Goal: Information Seeking & Learning: Learn about a topic

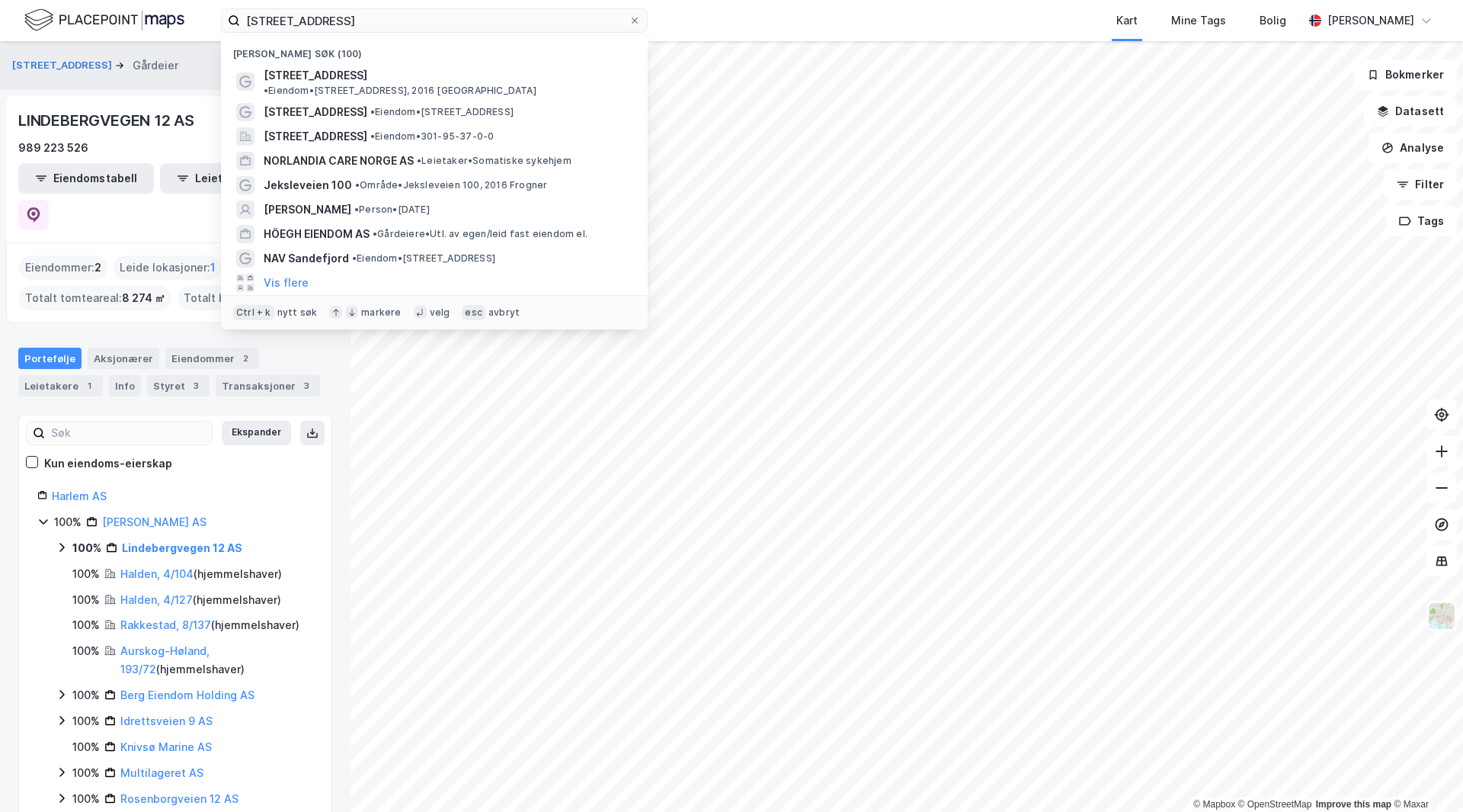
click at [378, 17] on input "[STREET_ADDRESS]" at bounding box center [434, 20] width 389 height 23
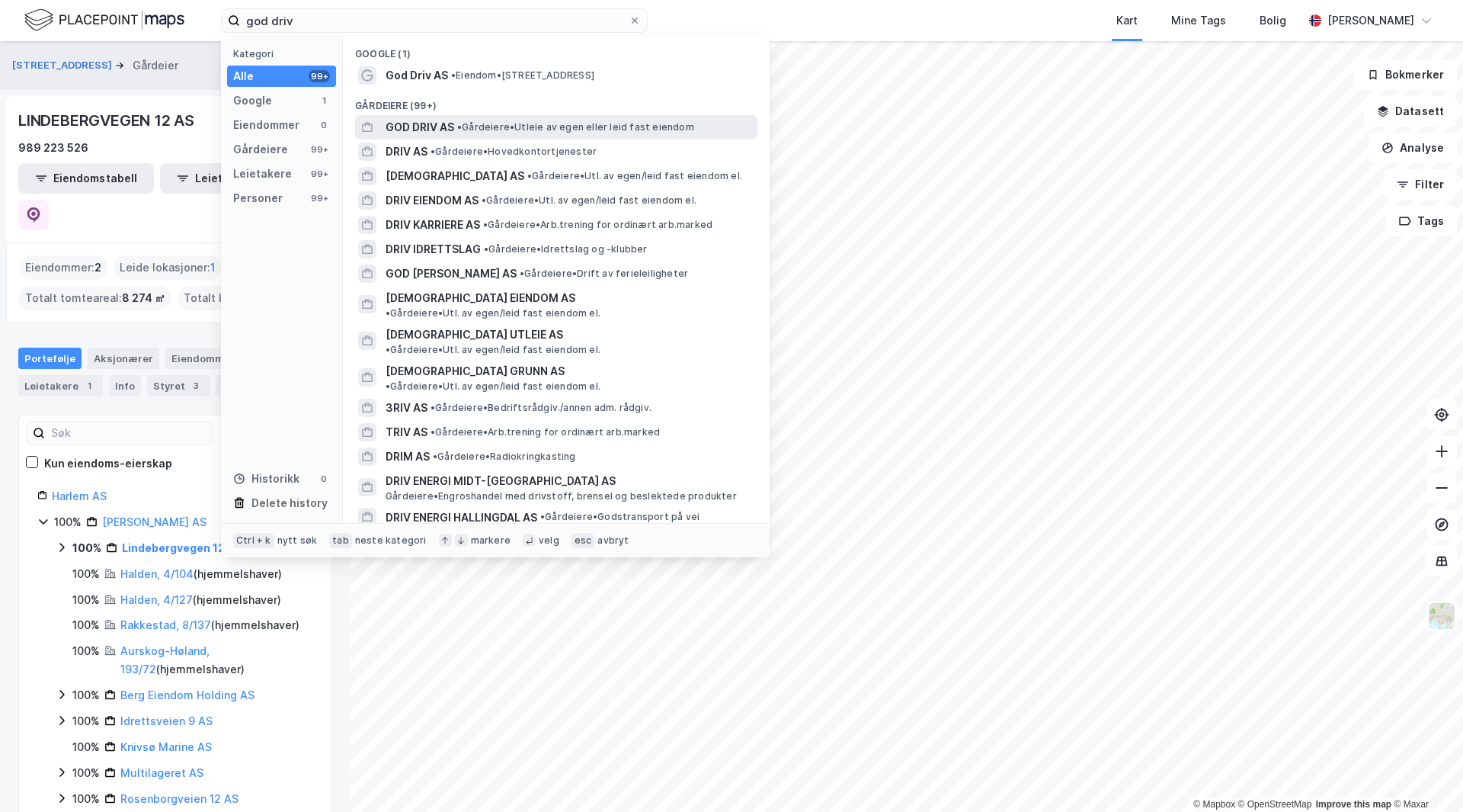
click at [519, 136] on div "GOD DRIV AS • Gårdeiere • Utleie av egen eller leid fast eiendom" at bounding box center [570, 126] width 368 height 18
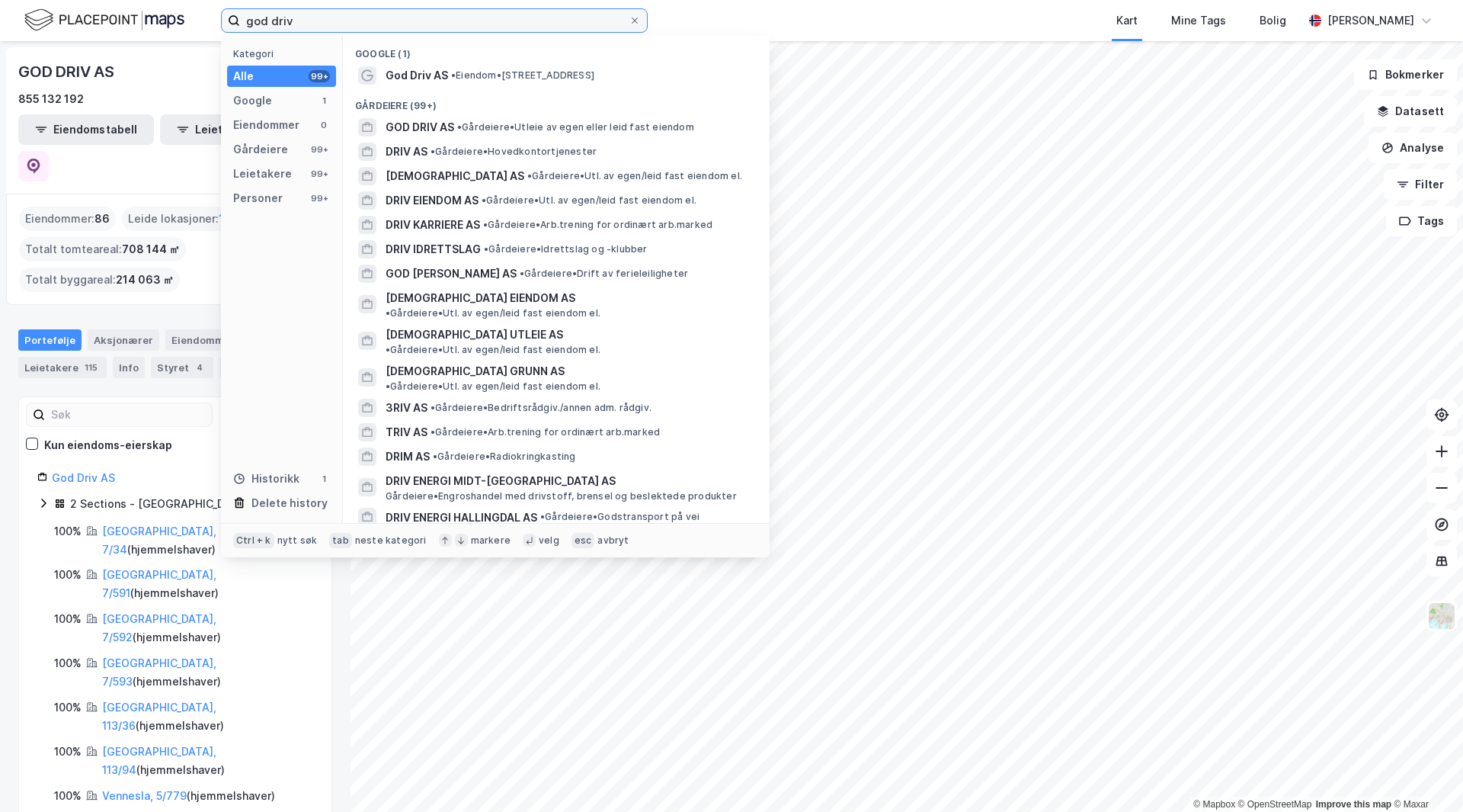
click at [249, 18] on input "god driv" at bounding box center [434, 20] width 389 height 23
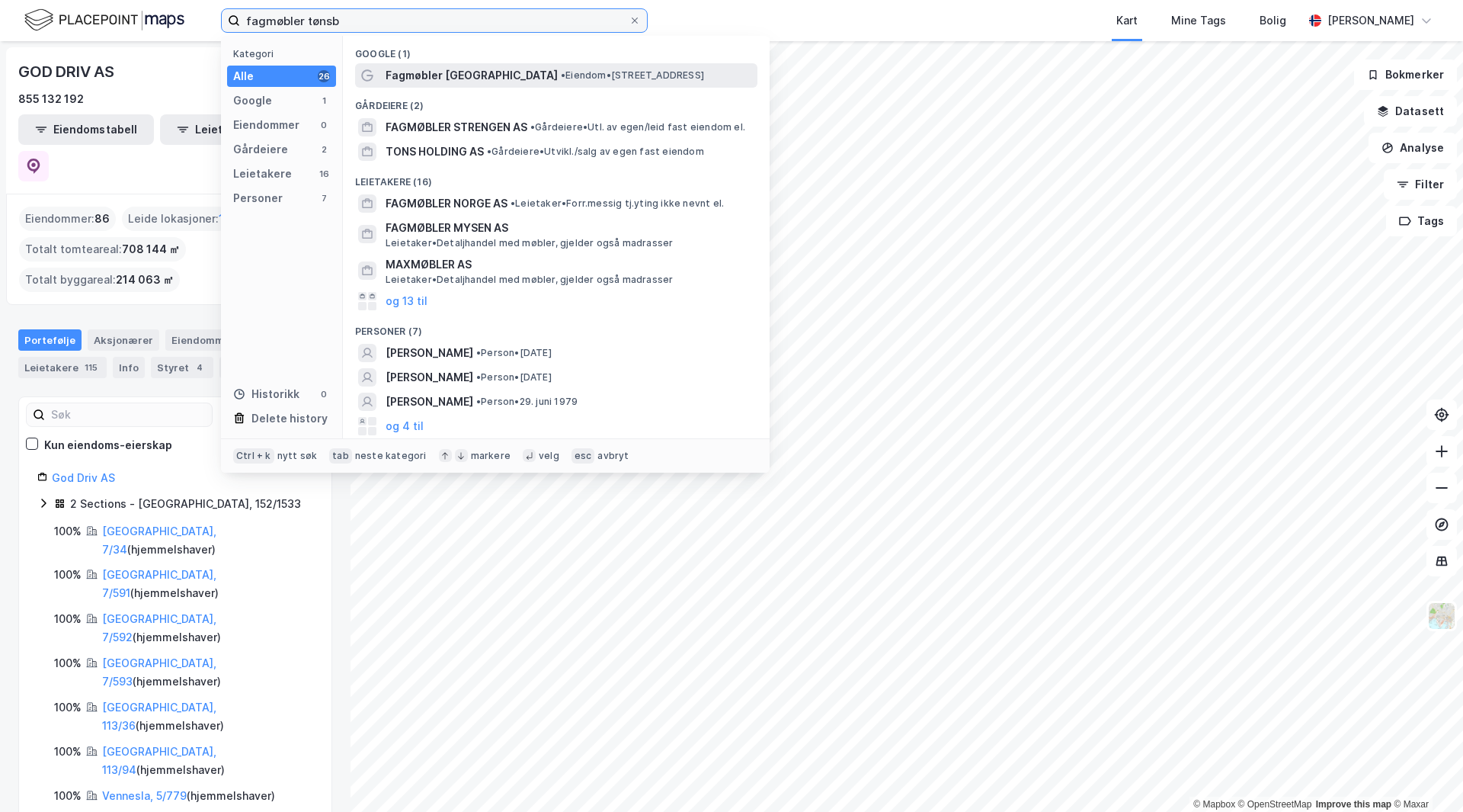
type input "fagmøbler tønsb"
click at [484, 74] on span "Fagmøbler [GEOGRAPHIC_DATA]" at bounding box center [472, 75] width 173 height 18
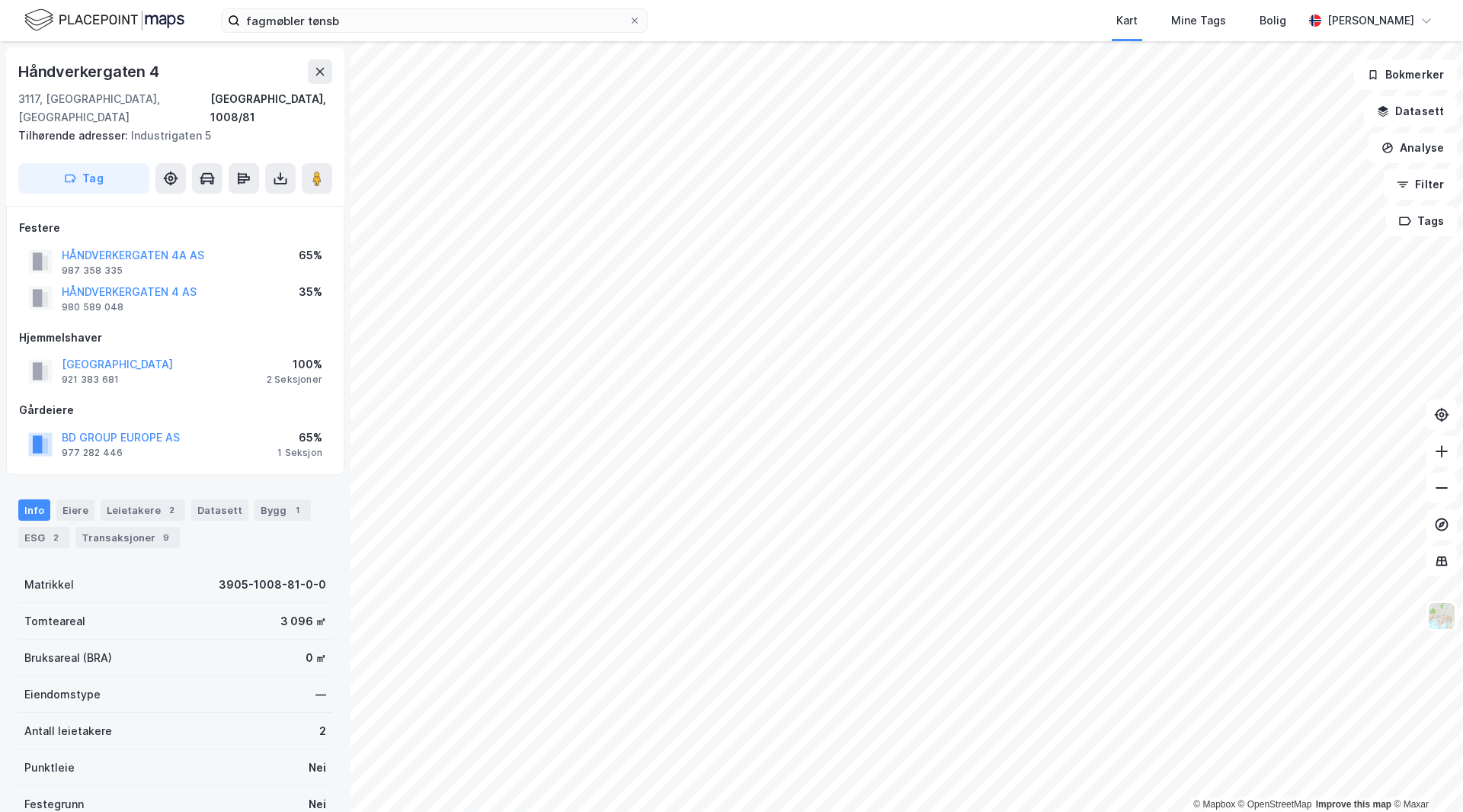
scroll to position [2, 0]
click at [329, 162] on button at bounding box center [317, 177] width 31 height 31
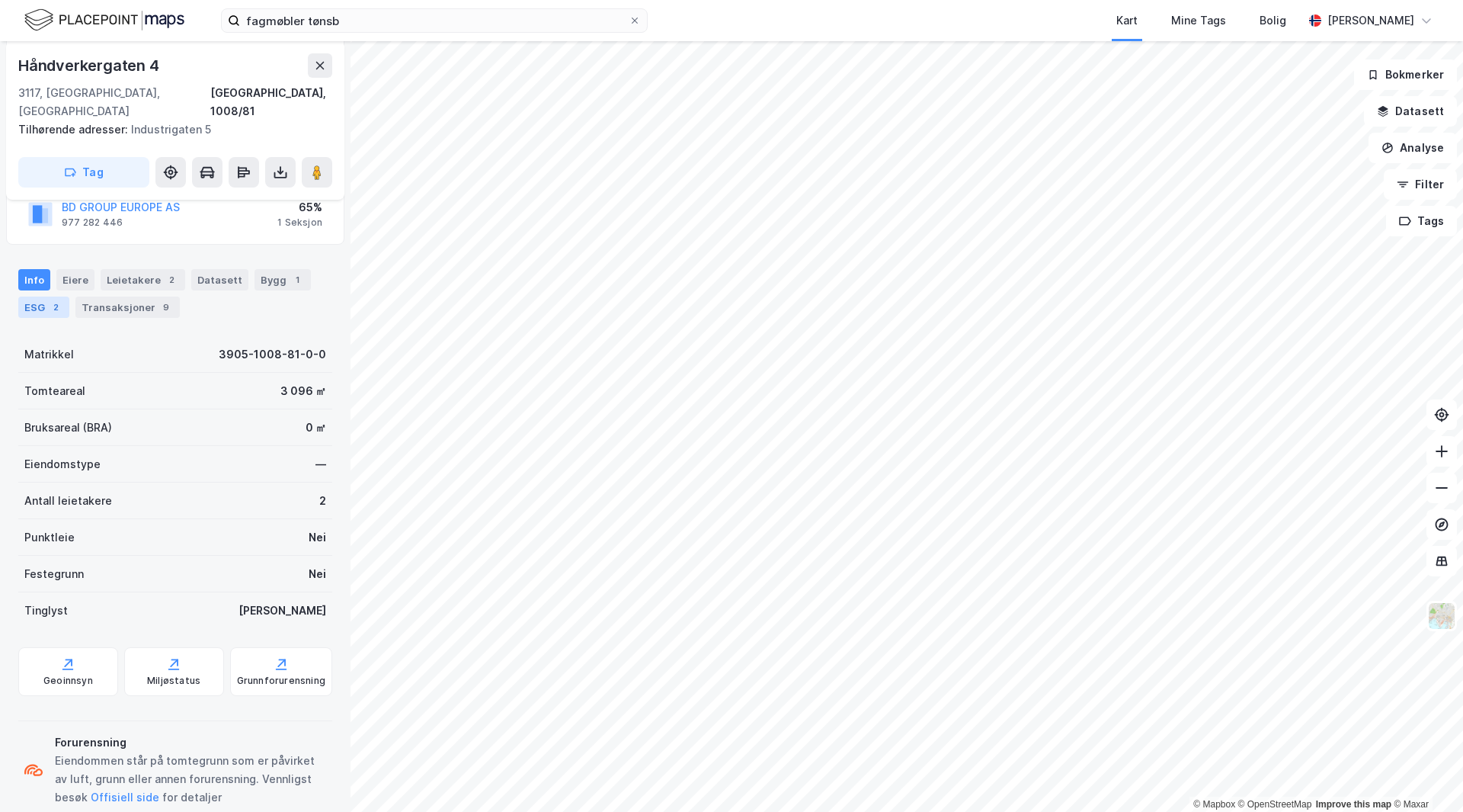
click at [41, 296] on div "ESG 2" at bounding box center [43, 307] width 51 height 21
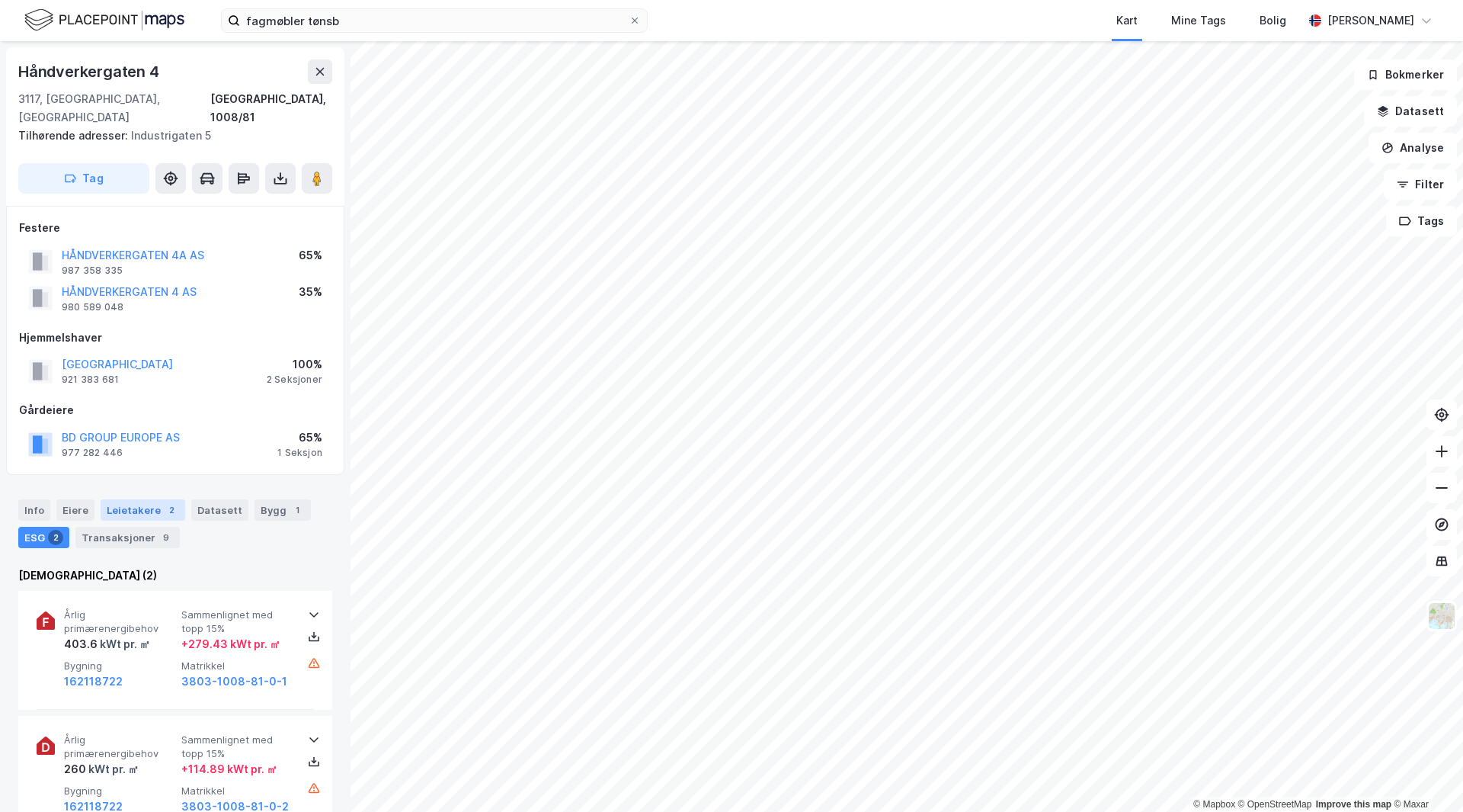
click at [171, 502] on div "2" at bounding box center [172, 510] width 15 height 15
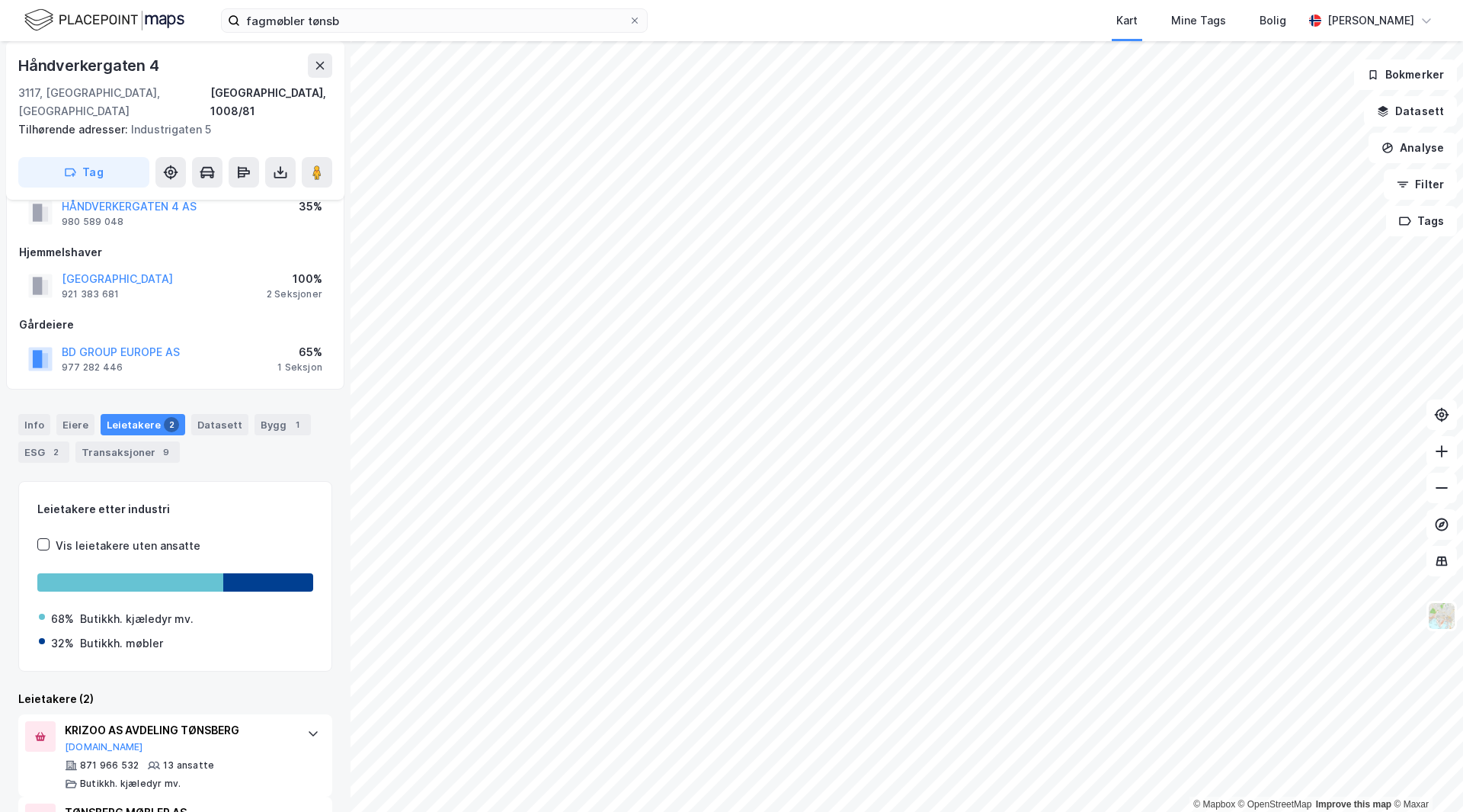
scroll to position [152, 0]
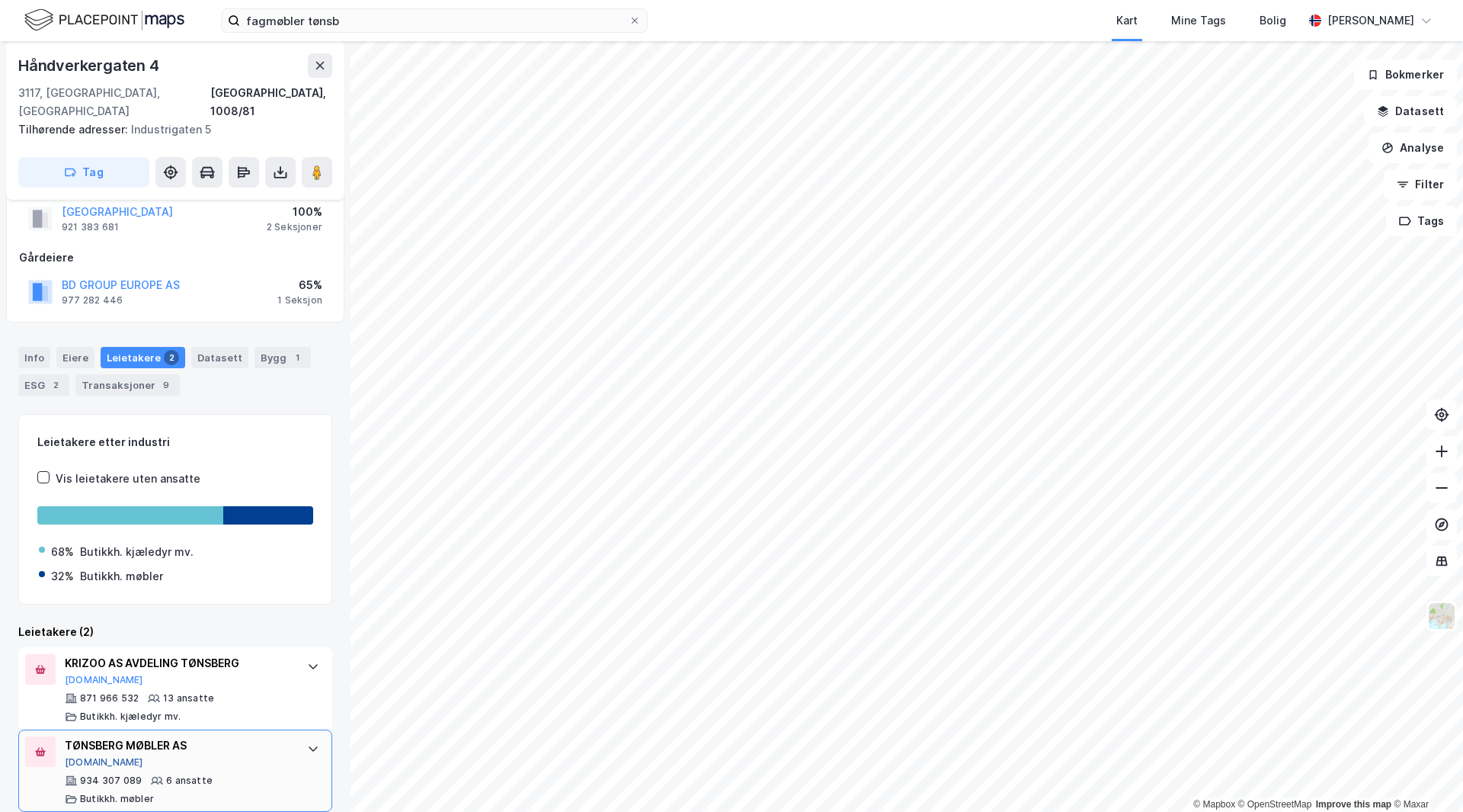
click at [95, 756] on button "[DOMAIN_NAME]" at bounding box center [103, 762] width 78 height 13
drag, startPoint x: 217, startPoint y: 385, endPoint x: 209, endPoint y: 385, distance: 8.0
click at [209, 385] on div "Info Eiere Leietakere 2 Datasett Bygg 1 ESG 2 Transaksjoner 9 Leietakere etter …" at bounding box center [176, 570] width 314 height 483
